Goal: Transaction & Acquisition: Purchase product/service

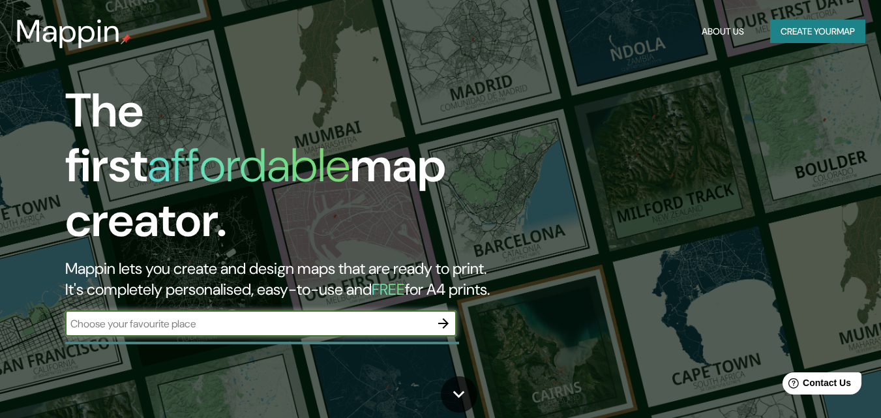
click at [211, 316] on input "text" at bounding box center [247, 323] width 365 height 15
type input "<iframe src="[URL][DOMAIN_NAME]" width="600" height="450" style="border:0;" all…"
click at [442, 318] on icon "button" at bounding box center [443, 323] width 10 height 10
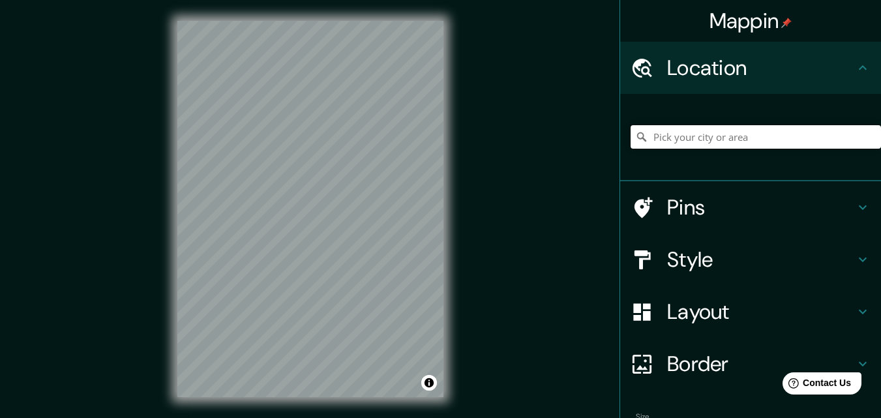
click at [733, 132] on input "Pick your city or area" at bounding box center [756, 136] width 251 height 23
click at [675, 142] on input "Pick your city or area" at bounding box center [756, 136] width 251 height 23
click at [740, 207] on h4 "Pins" at bounding box center [761, 207] width 188 height 26
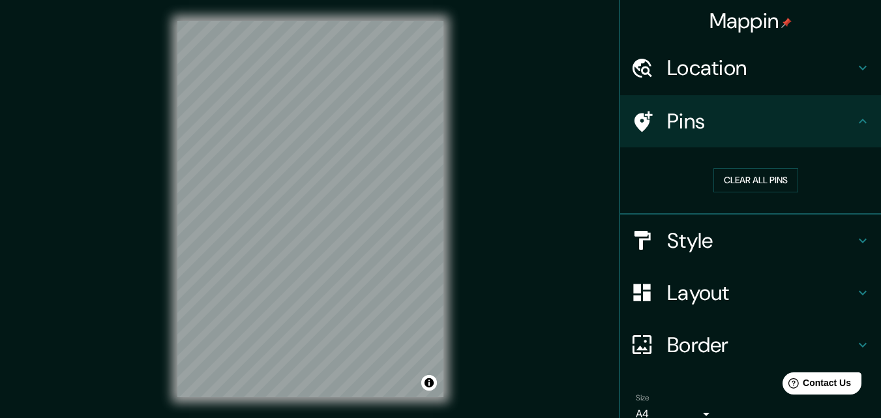
click at [736, 122] on h4 "Pins" at bounding box center [761, 121] width 188 height 26
click at [734, 76] on h4 "Location" at bounding box center [761, 68] width 188 height 26
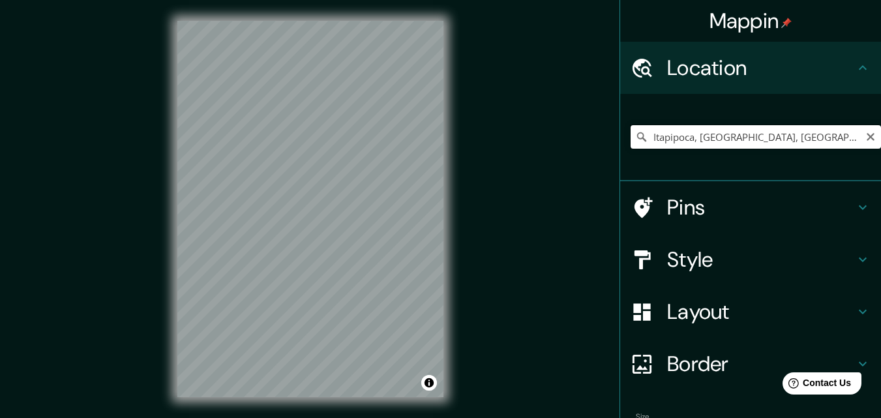
click at [710, 140] on input "Itapipoca, [GEOGRAPHIC_DATA], [GEOGRAPHIC_DATA]" at bounding box center [756, 136] width 251 height 23
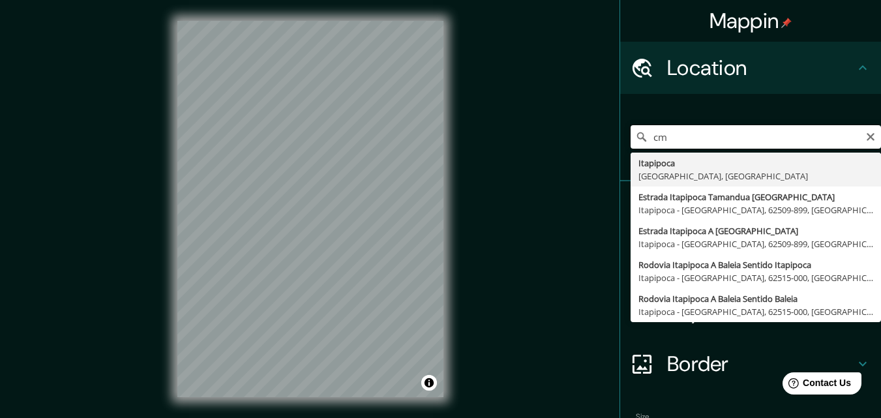
type input "c"
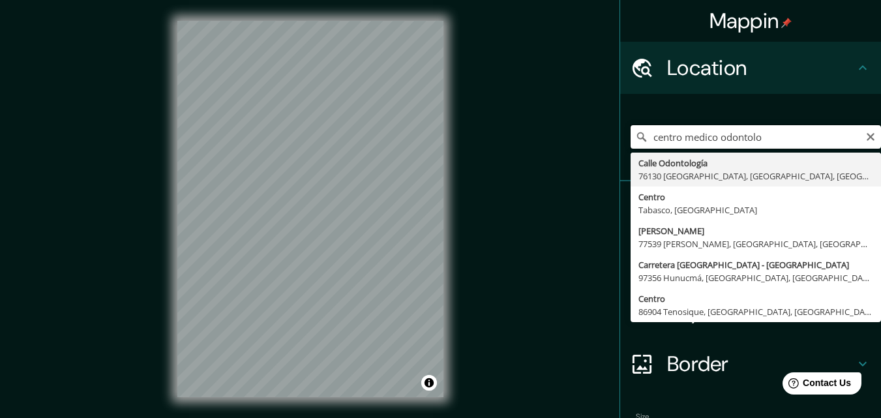
type input "centro medico odontolo"
click at [779, 145] on input "centro medico odontolo" at bounding box center [756, 136] width 251 height 23
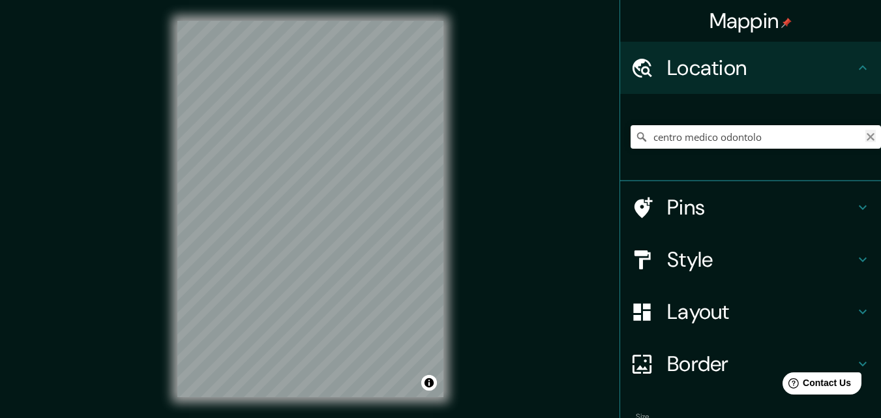
click at [867, 134] on icon "Clear" at bounding box center [871, 137] width 8 height 8
click at [767, 303] on h4 "Layout" at bounding box center [761, 312] width 188 height 26
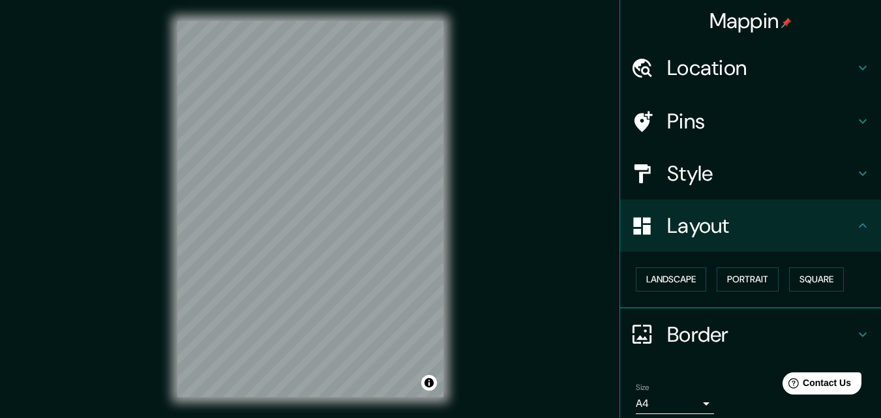
click at [748, 219] on h4 "Layout" at bounding box center [761, 226] width 188 height 26
drag, startPoint x: 745, startPoint y: 152, endPoint x: 746, endPoint y: 139, distance: 13.1
click at [745, 149] on div "Style" at bounding box center [750, 173] width 261 height 52
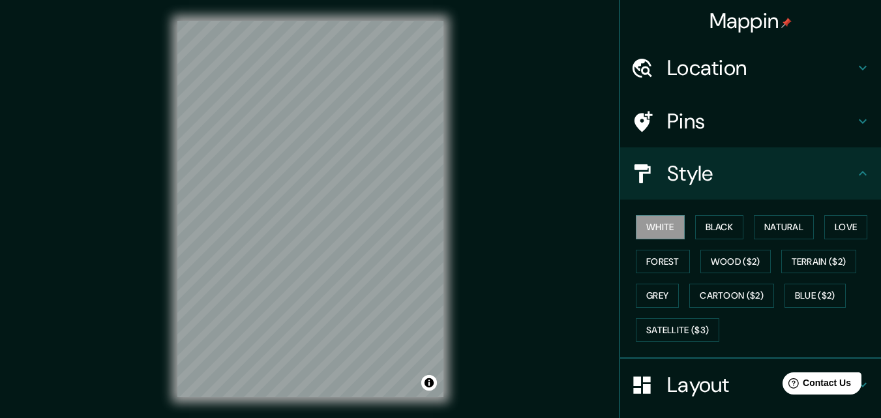
click at [746, 133] on h4 "Pins" at bounding box center [761, 121] width 188 height 26
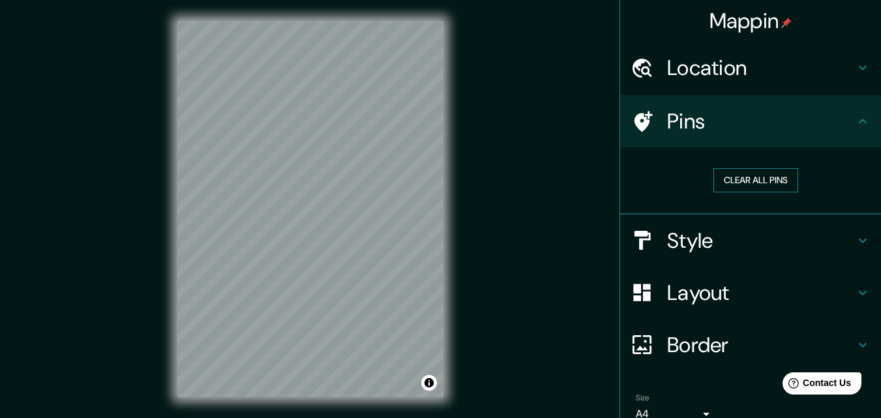
click at [743, 177] on button "Clear all pins" at bounding box center [756, 180] width 85 height 24
click at [744, 114] on h4 "Pins" at bounding box center [761, 121] width 188 height 26
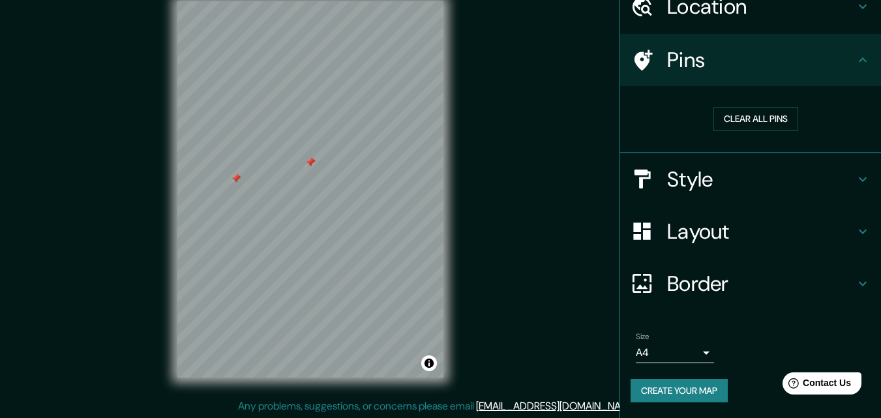
scroll to position [21, 0]
